Goal: Browse casually: Explore the website without a specific task or goal

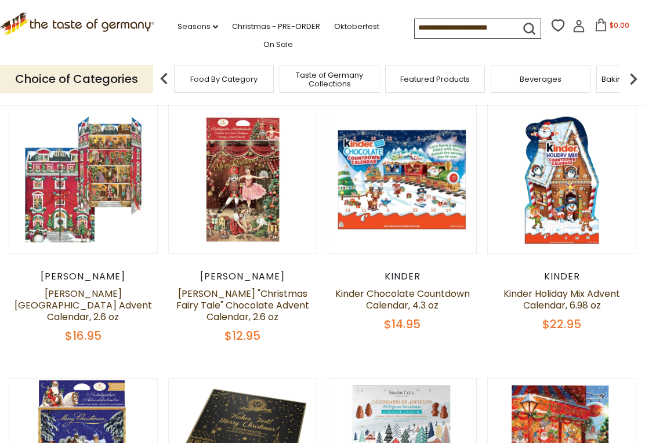
scroll to position [125, 0]
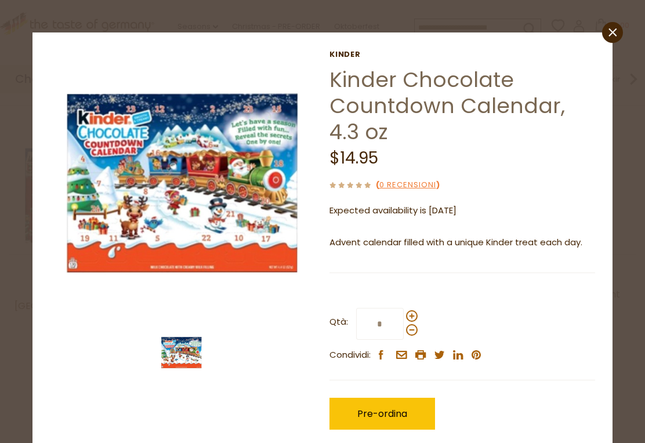
click at [193, 350] on img at bounding box center [181, 353] width 46 height 46
click at [190, 351] on img at bounding box center [181, 353] width 46 height 46
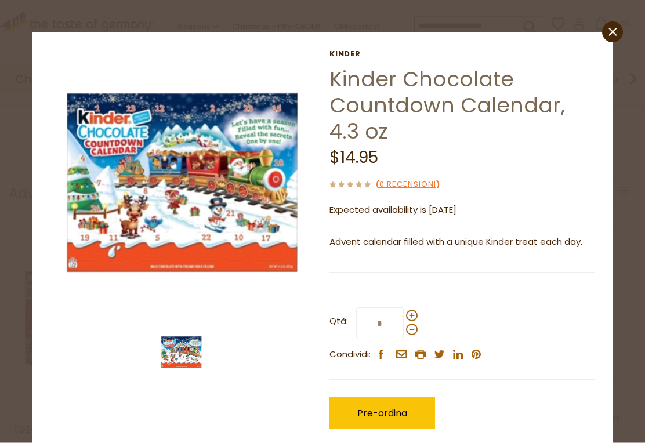
scroll to position [0, 0]
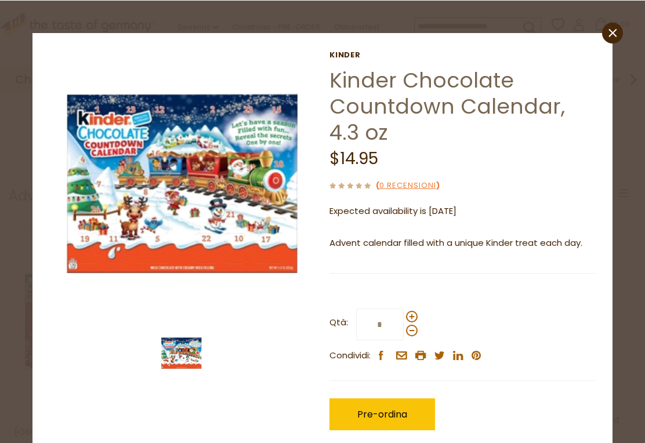
click at [616, 32] on icon "close" at bounding box center [613, 32] width 9 height 9
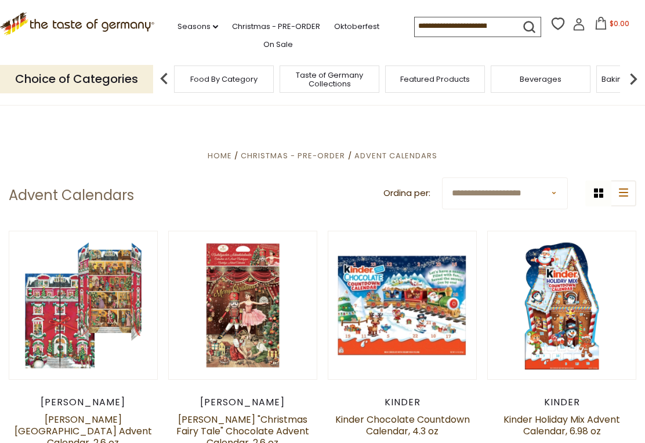
click at [638, 73] on img at bounding box center [633, 78] width 23 height 23
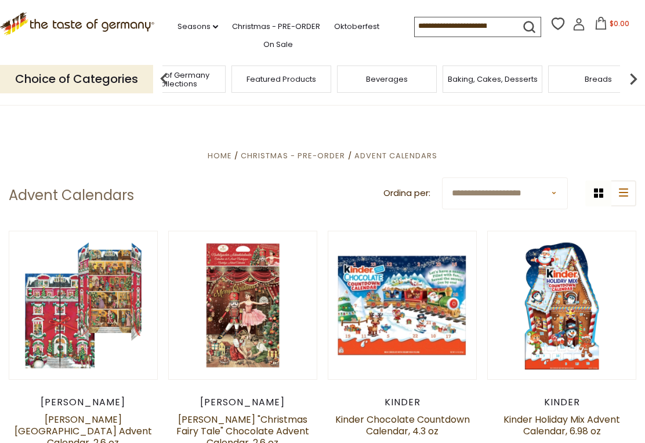
click at [244, 23] on link "Christmas - PRE-ORDER" at bounding box center [276, 26] width 88 height 13
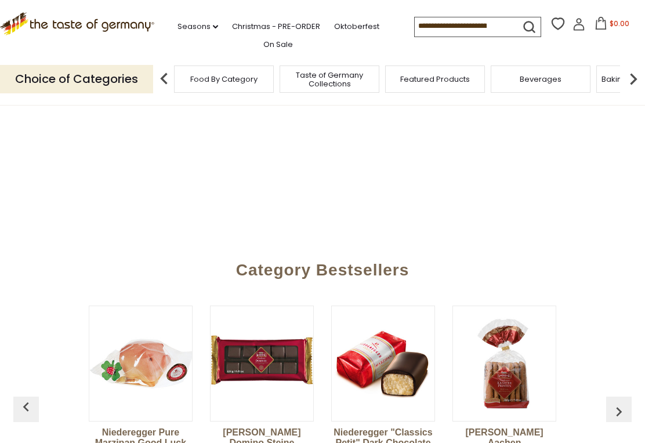
scroll to position [0, 5]
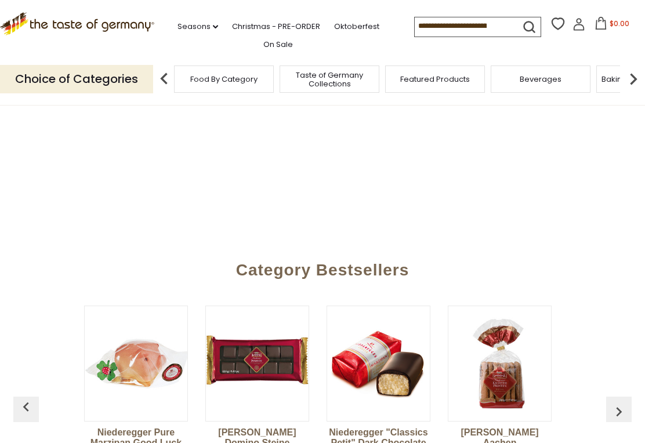
click at [534, 199] on section "**********" at bounding box center [322, 115] width 645 height 255
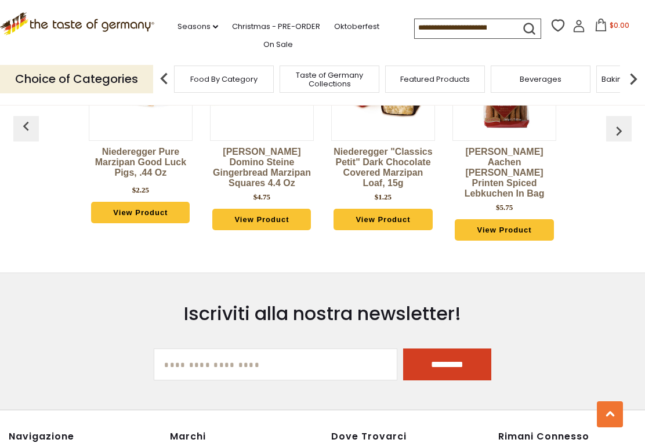
scroll to position [489, 0]
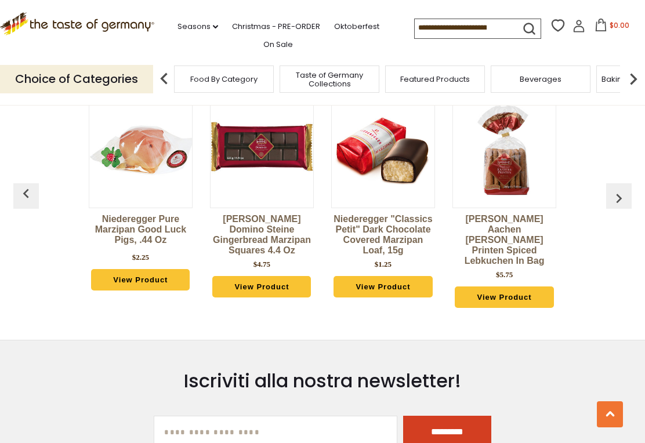
click at [619, 194] on img "button" at bounding box center [619, 198] width 19 height 19
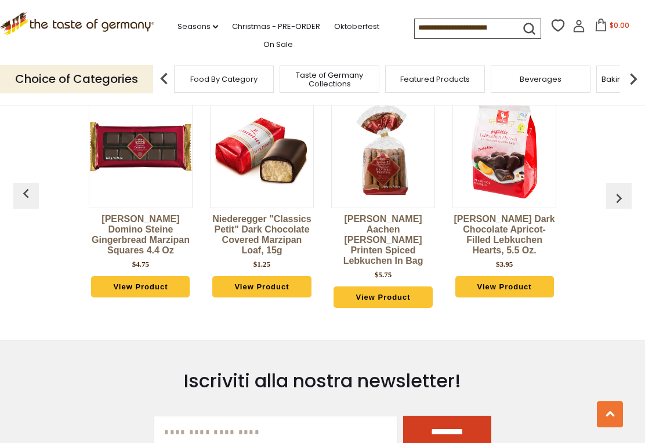
click at [620, 190] on img "button" at bounding box center [619, 198] width 19 height 19
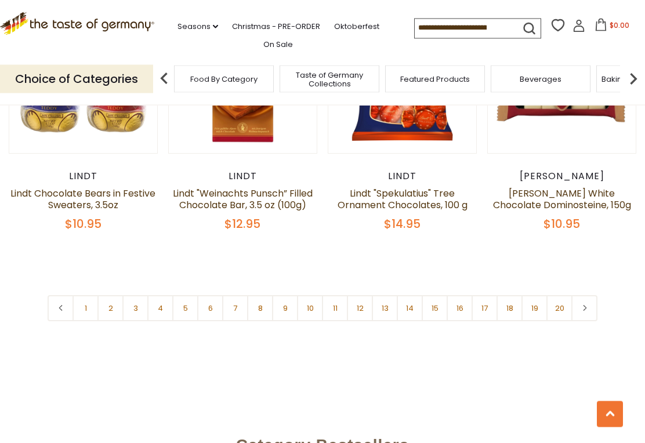
scroll to position [2608, 0]
click at [108, 295] on link "2" at bounding box center [110, 308] width 26 height 26
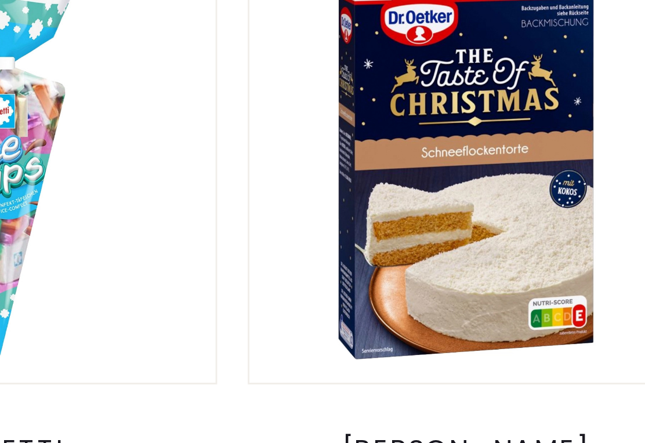
scroll to position [0, 229]
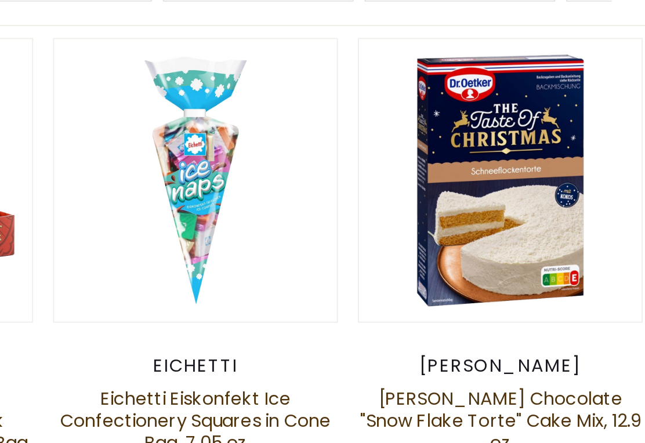
click at [487, 179] on article "Quick View [PERSON_NAME] [PERSON_NAME] Chocolate "Snow Flake Torte" Cake Mix, 1…" at bounding box center [561, 231] width 149 height 238
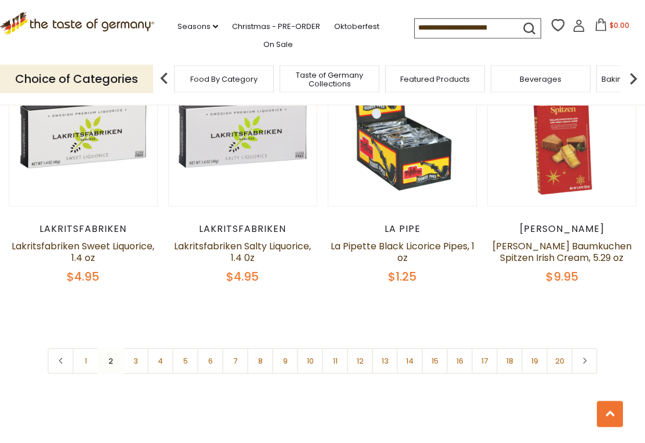
scroll to position [2578, 0]
click at [155, 348] on link "4" at bounding box center [160, 361] width 26 height 26
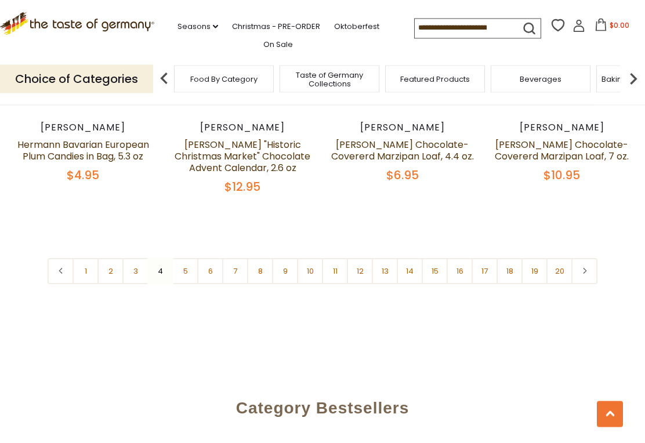
scroll to position [2646, 0]
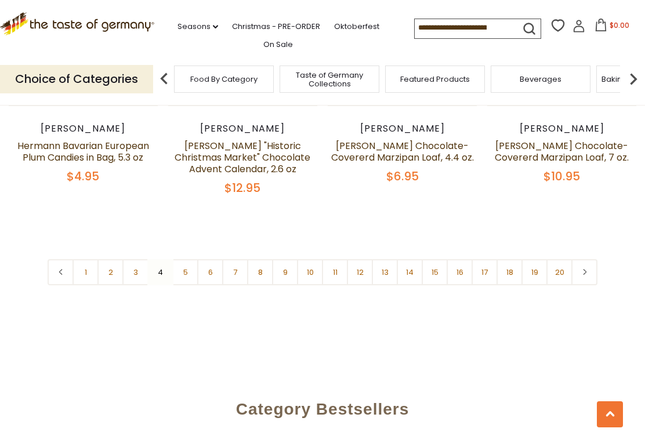
click at [186, 259] on link "5" at bounding box center [185, 272] width 26 height 26
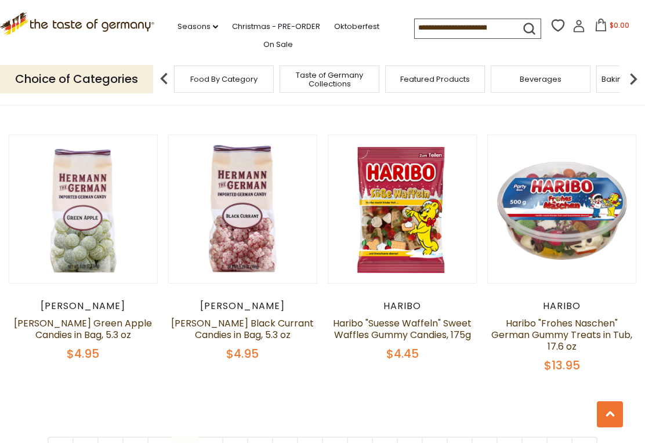
scroll to position [2551, 0]
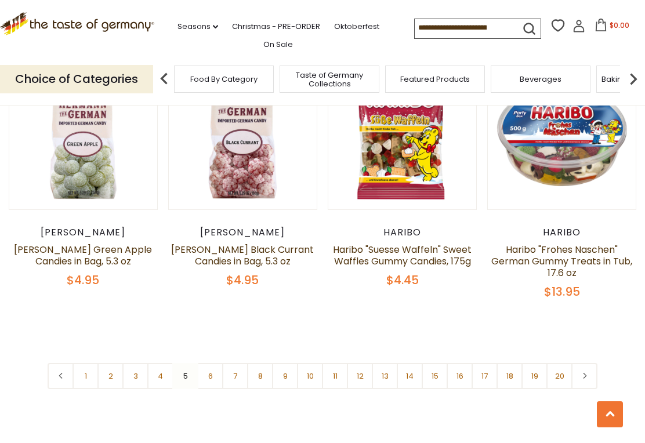
click at [218, 363] on link "6" at bounding box center [210, 376] width 26 height 26
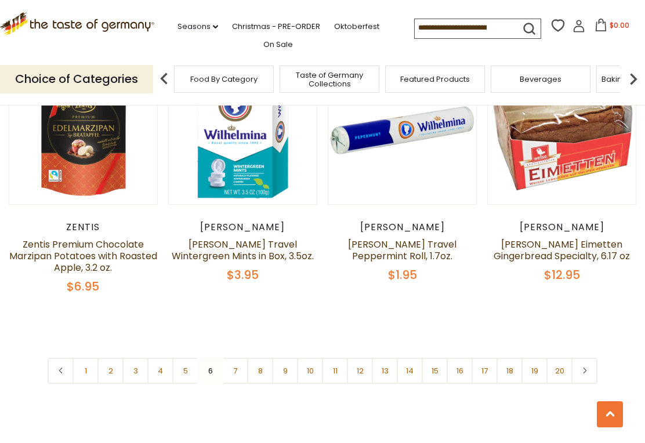
scroll to position [2598, 0]
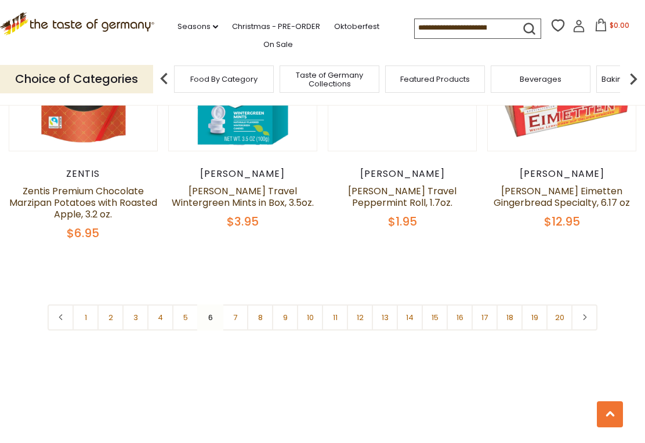
click at [238, 305] on link "7" at bounding box center [235, 318] width 26 height 26
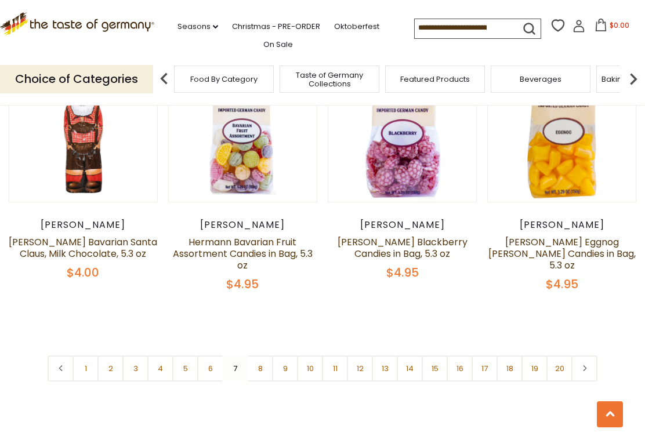
scroll to position [2634, 0]
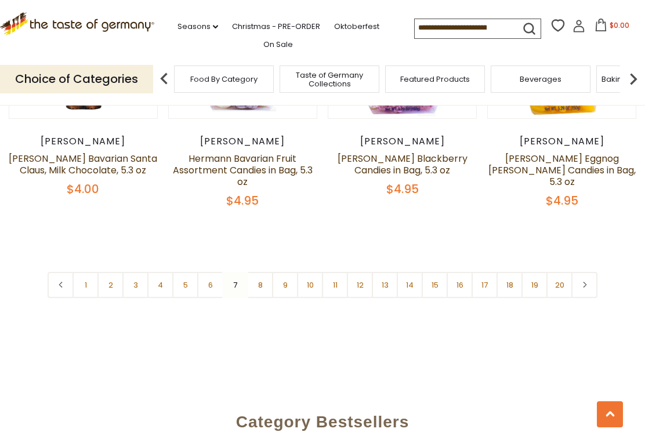
click at [252, 272] on link "8" at bounding box center [260, 285] width 26 height 26
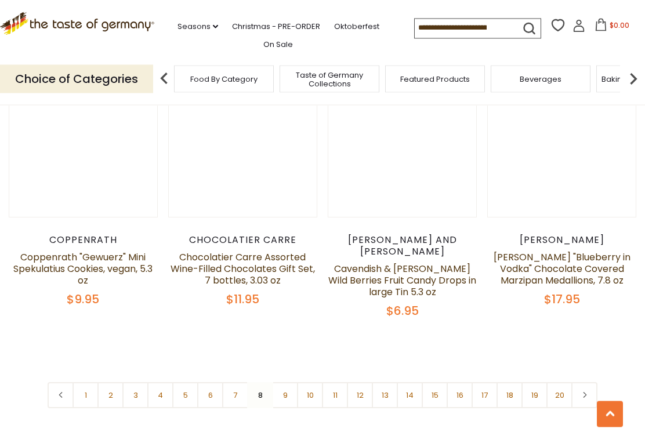
scroll to position [2529, 0]
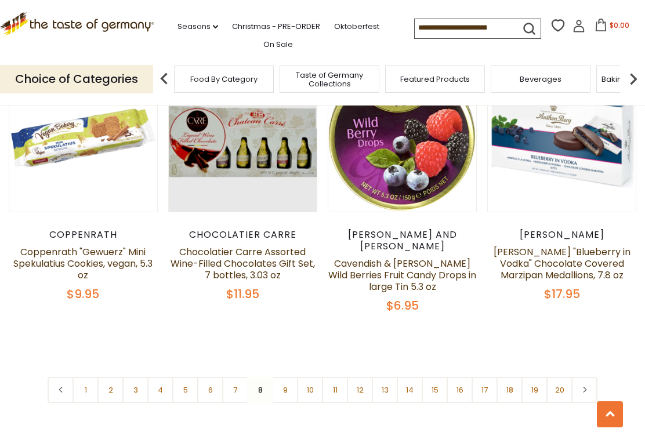
click at [280, 377] on link "9" at bounding box center [285, 390] width 26 height 26
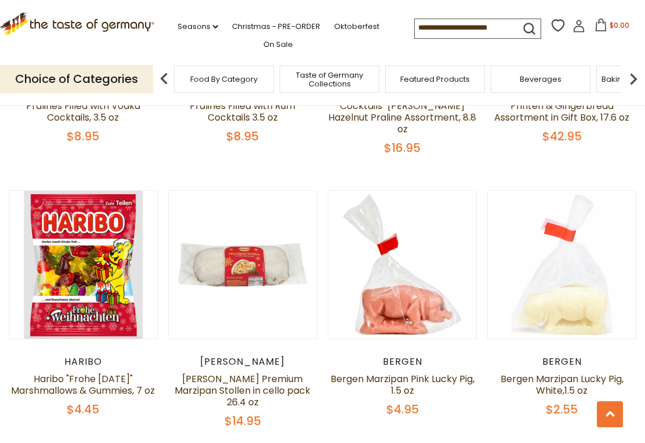
scroll to position [2568, 0]
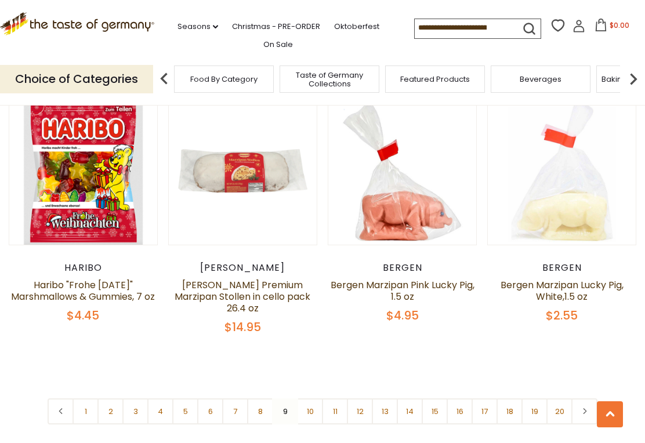
click at [313, 399] on link "10" at bounding box center [310, 412] width 26 height 26
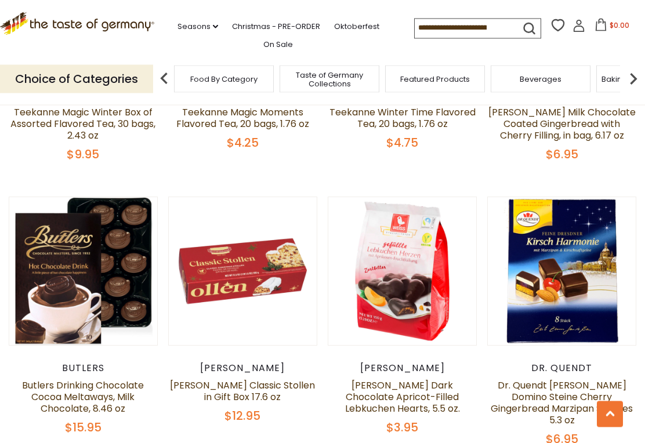
scroll to position [2139, 0]
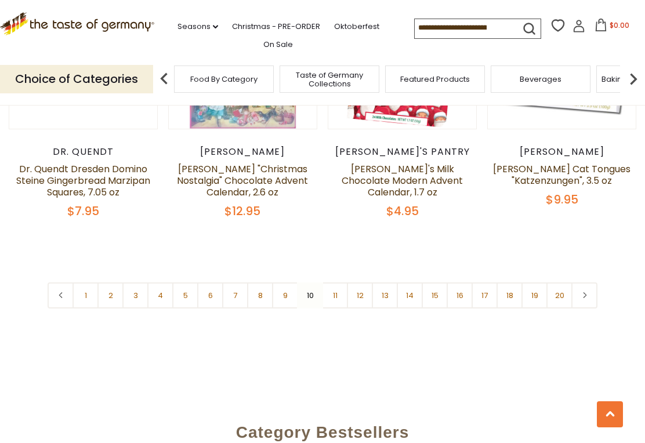
click at [337, 283] on link "11" at bounding box center [335, 296] width 26 height 26
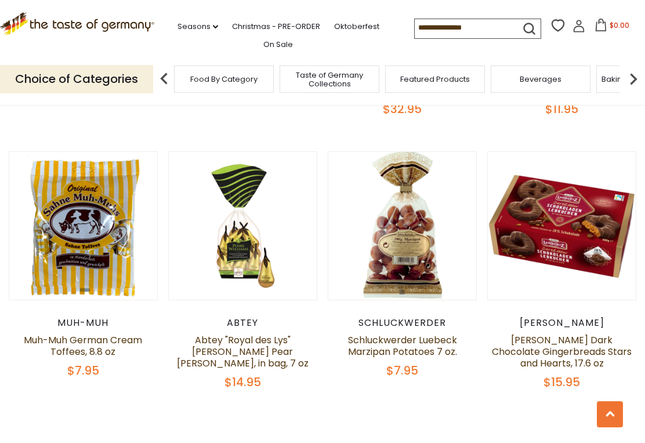
scroll to position [2547, 0]
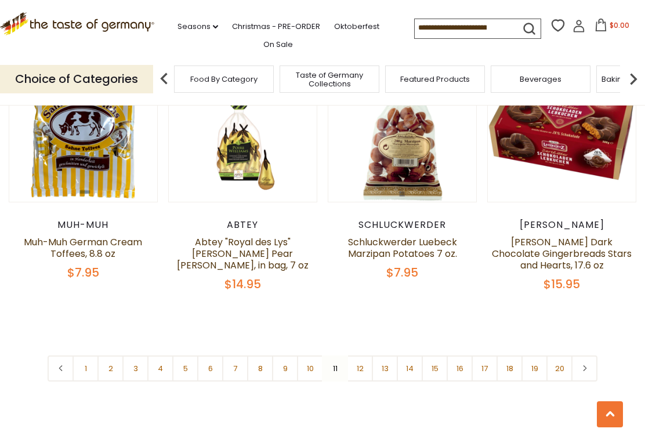
click at [367, 370] on link "12" at bounding box center [360, 369] width 26 height 26
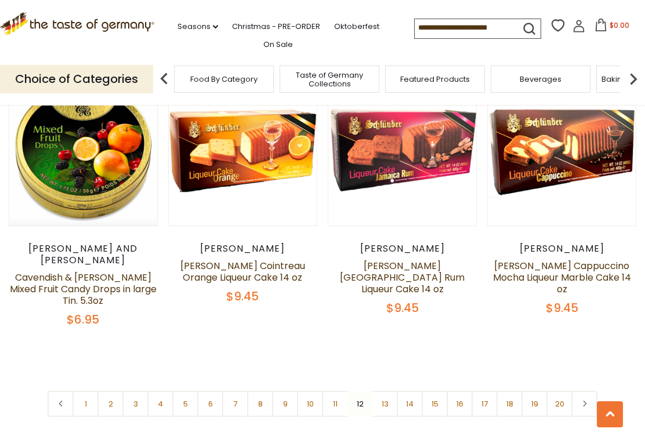
scroll to position [2515, 0]
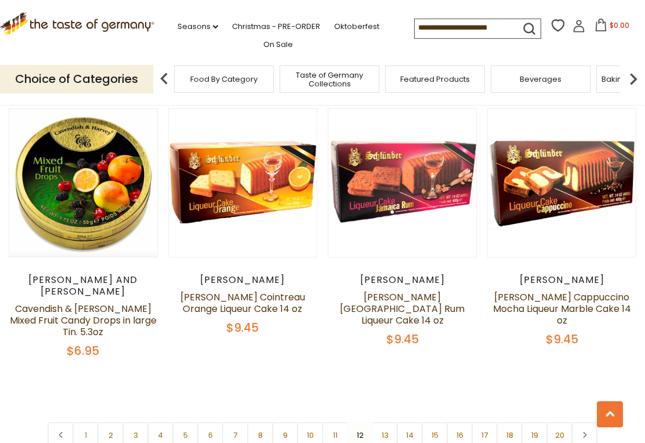
click at [390, 422] on link "13" at bounding box center [385, 435] width 26 height 26
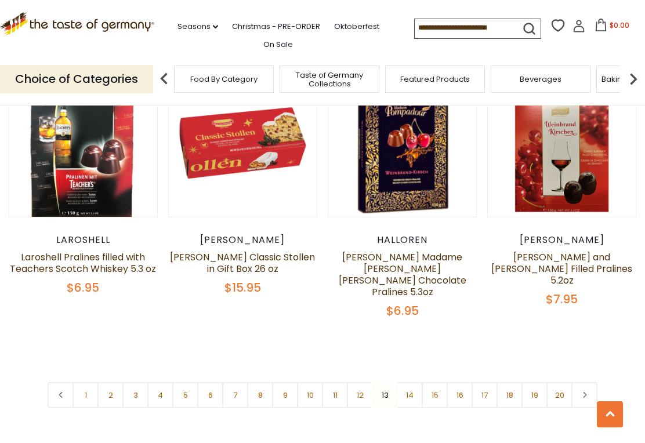
scroll to position [2618, 0]
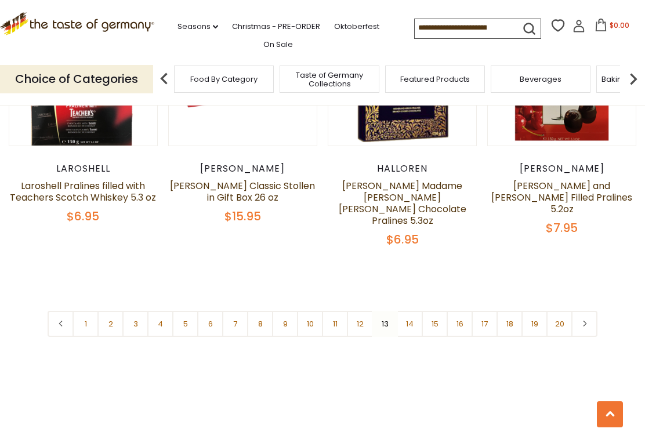
click at [414, 311] on link "14" at bounding box center [410, 324] width 26 height 26
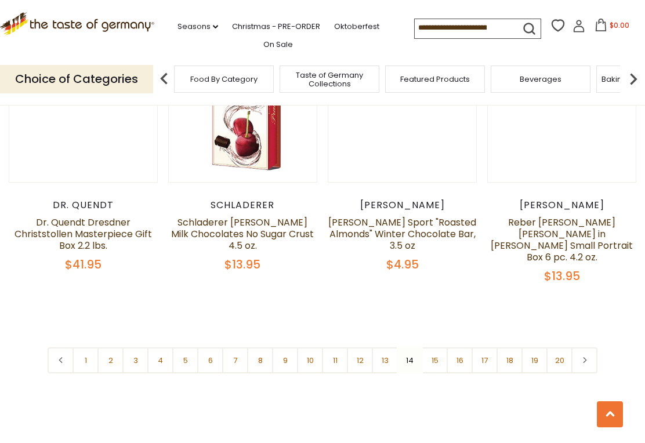
scroll to position [2648, 0]
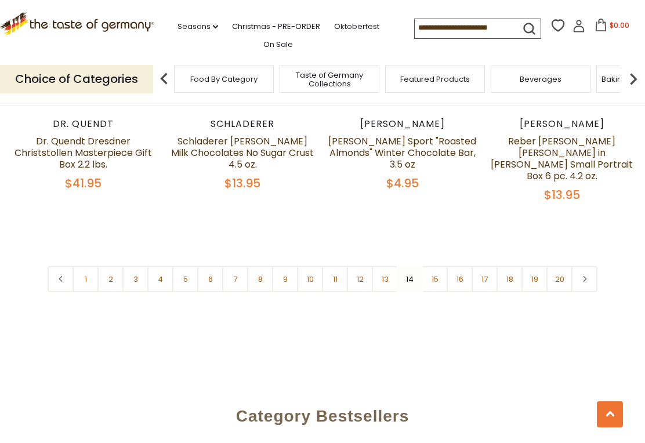
click at [431, 266] on link "15" at bounding box center [435, 279] width 26 height 26
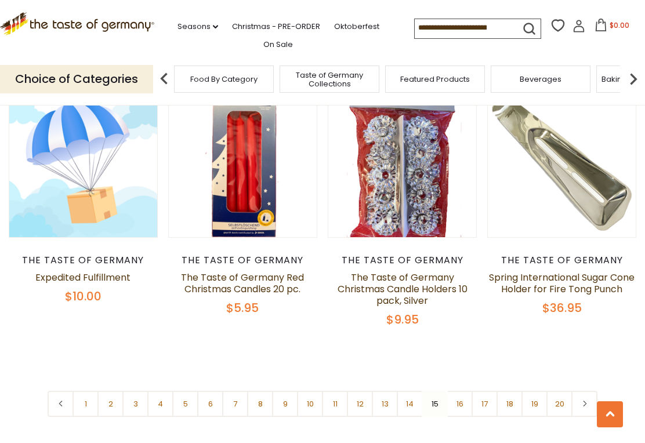
scroll to position [2569, 0]
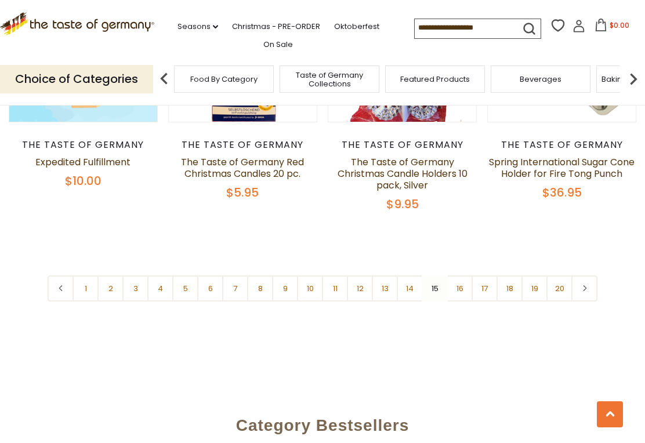
click at [468, 292] on link "16" at bounding box center [460, 289] width 26 height 26
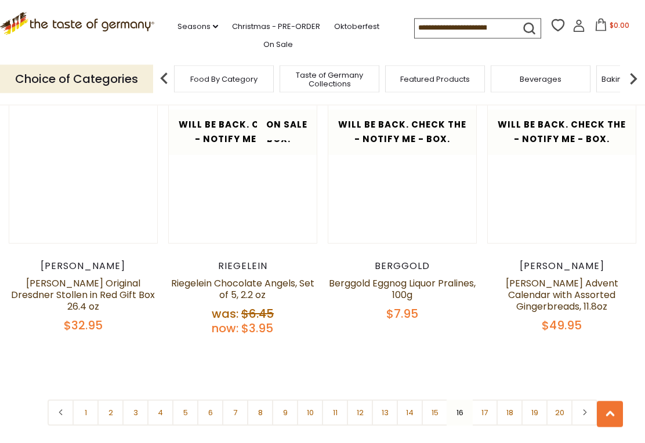
scroll to position [2584, 0]
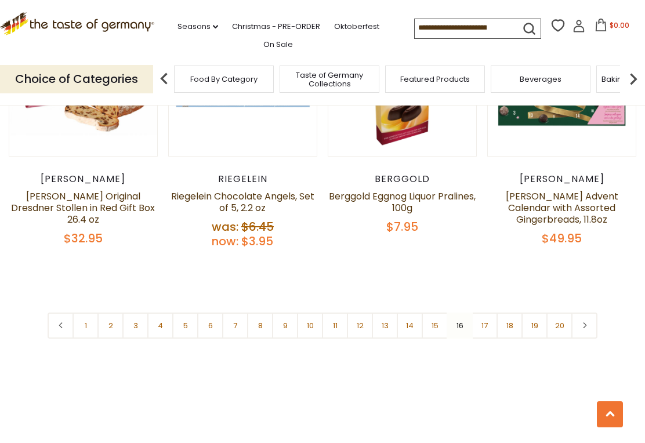
click at [483, 313] on link "17" at bounding box center [485, 326] width 26 height 26
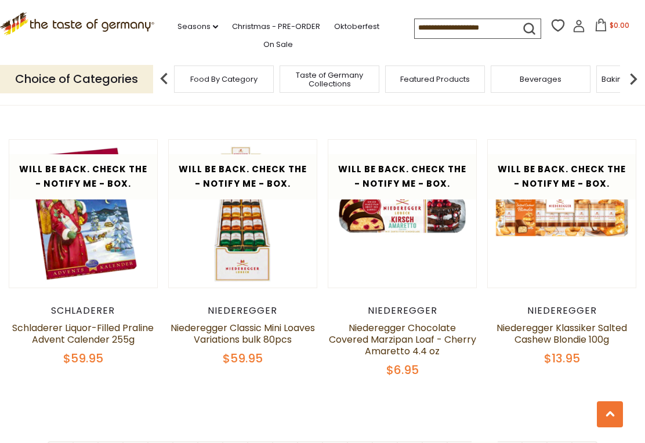
scroll to position [2515, 0]
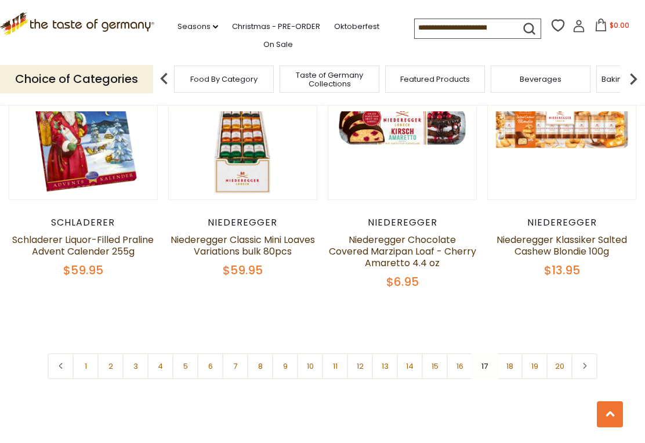
click at [513, 357] on link "18" at bounding box center [510, 366] width 26 height 26
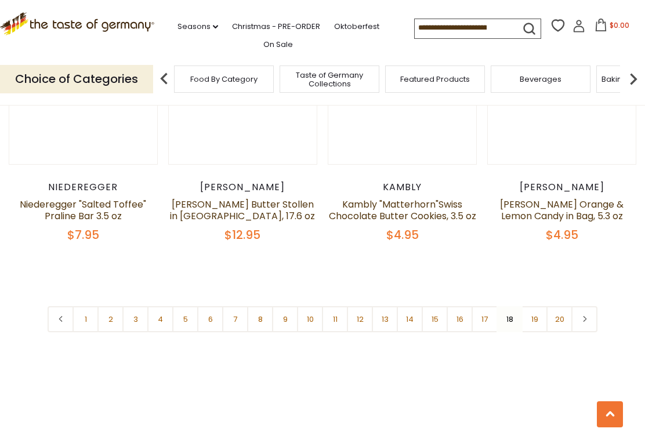
scroll to position [2562, 0]
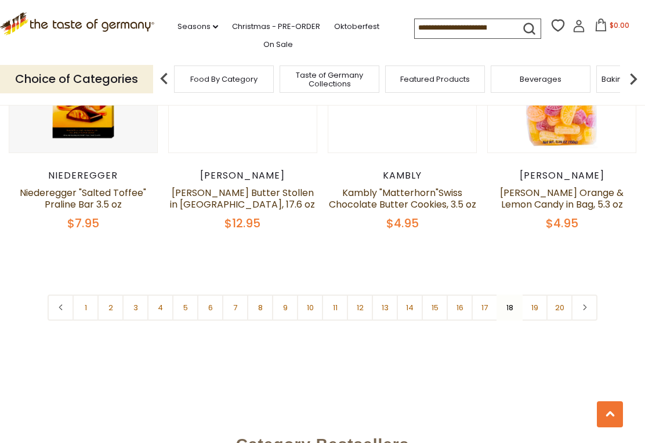
click at [536, 297] on link "19" at bounding box center [535, 308] width 26 height 26
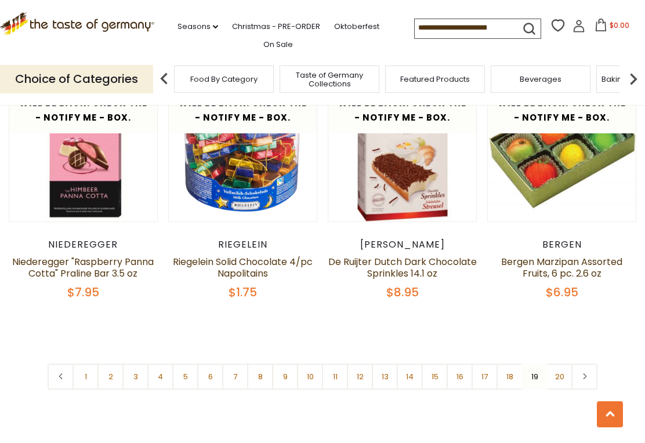
scroll to position [2557, 0]
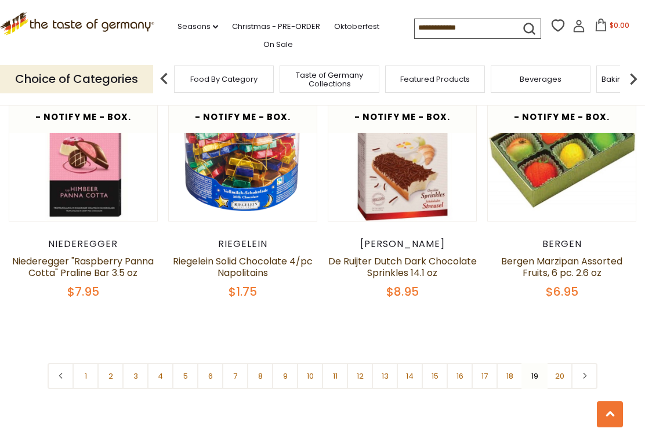
click at [560, 363] on link "20" at bounding box center [560, 376] width 26 height 26
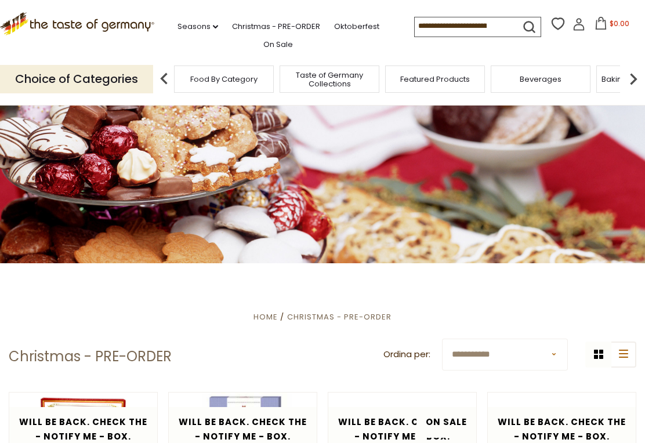
scroll to position [0, 118]
